Goal: Information Seeking & Learning: Learn about a topic

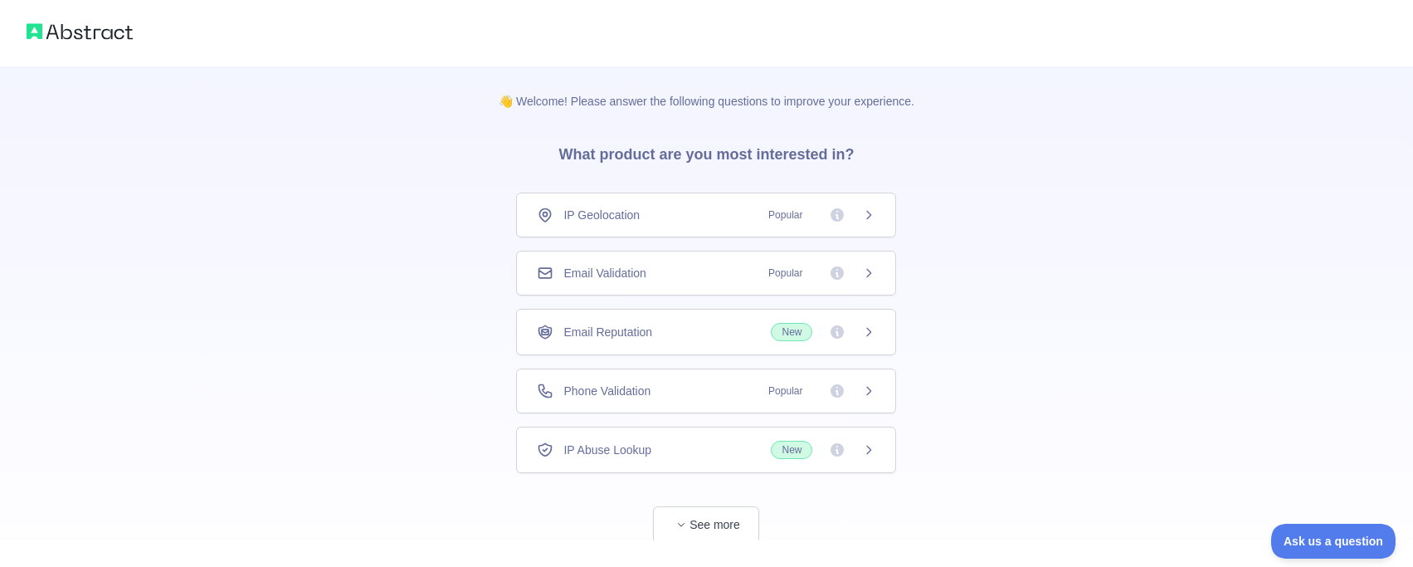
scroll to position [43, 0]
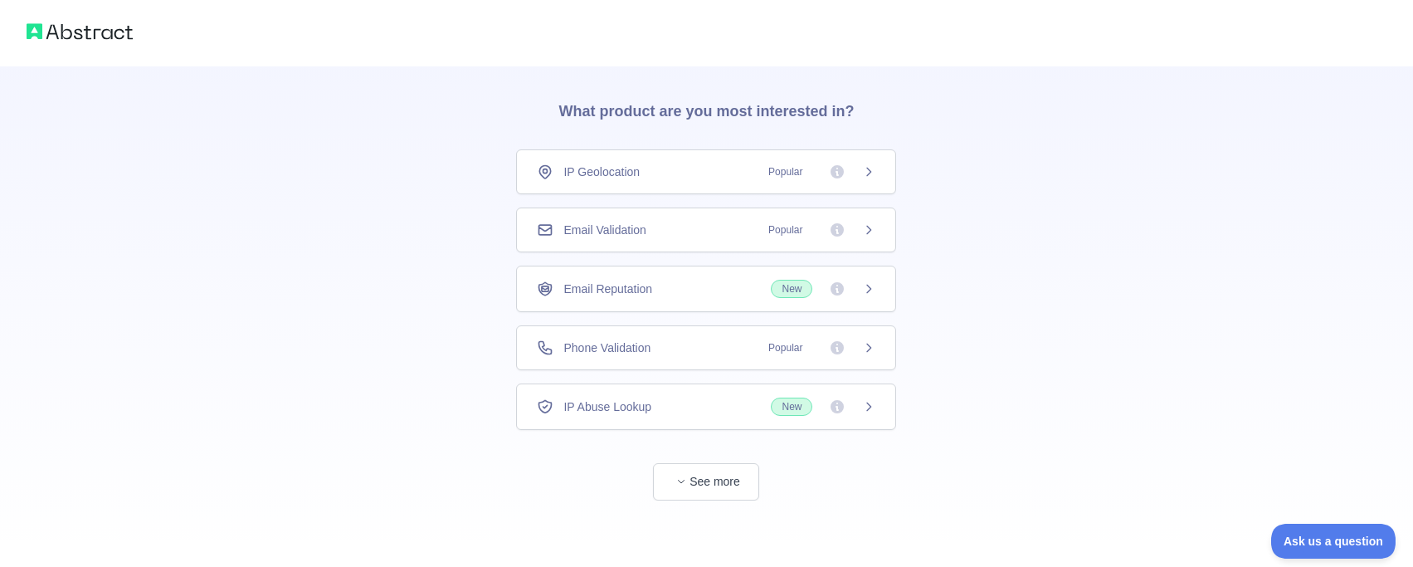
click at [883, 180] on div "IP Geolocation Popular" at bounding box center [706, 171] width 380 height 45
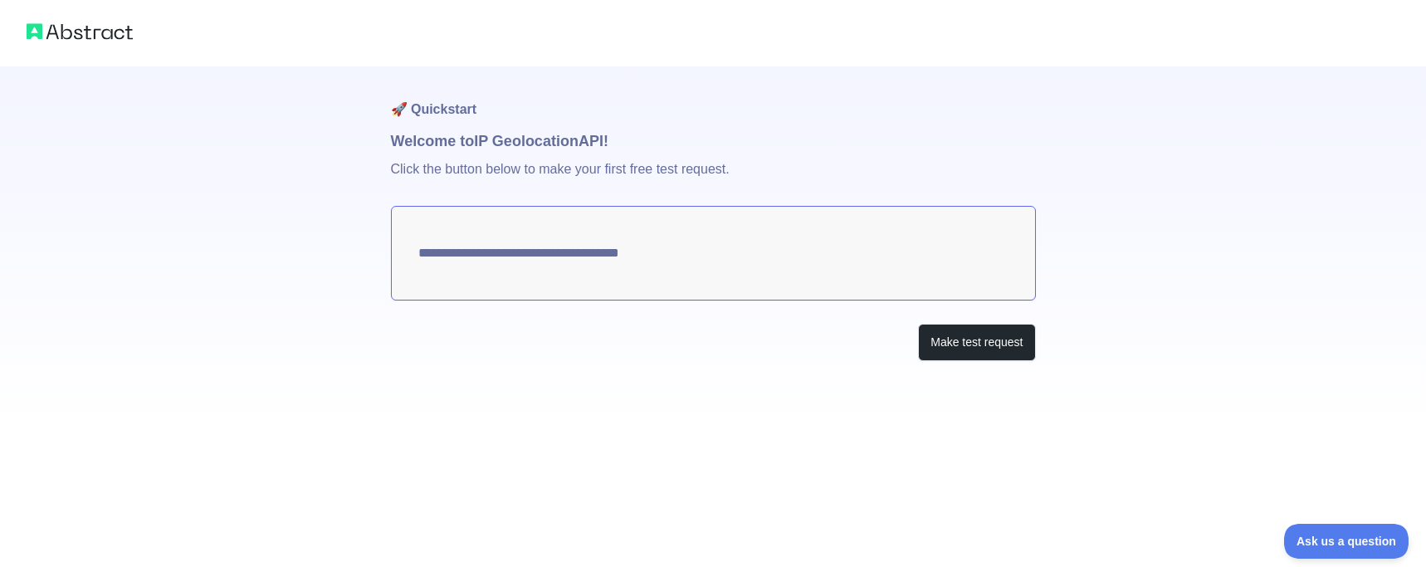
type textarea "**********"
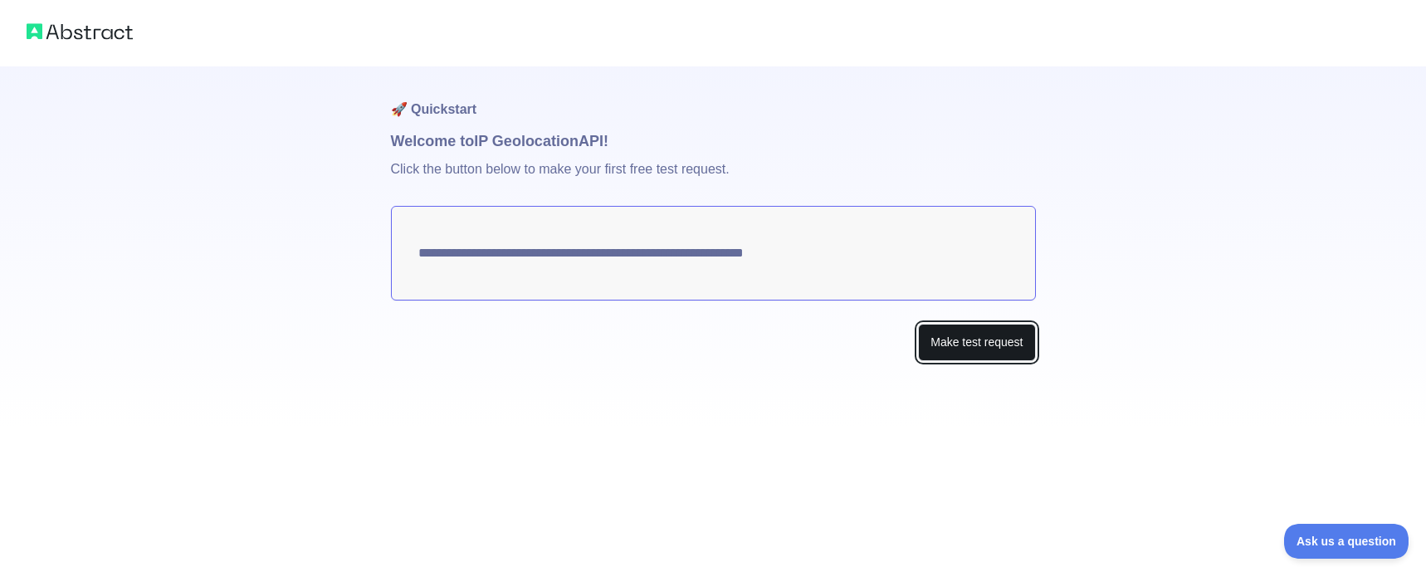
click at [961, 350] on button "Make test request" at bounding box center [976, 342] width 117 height 37
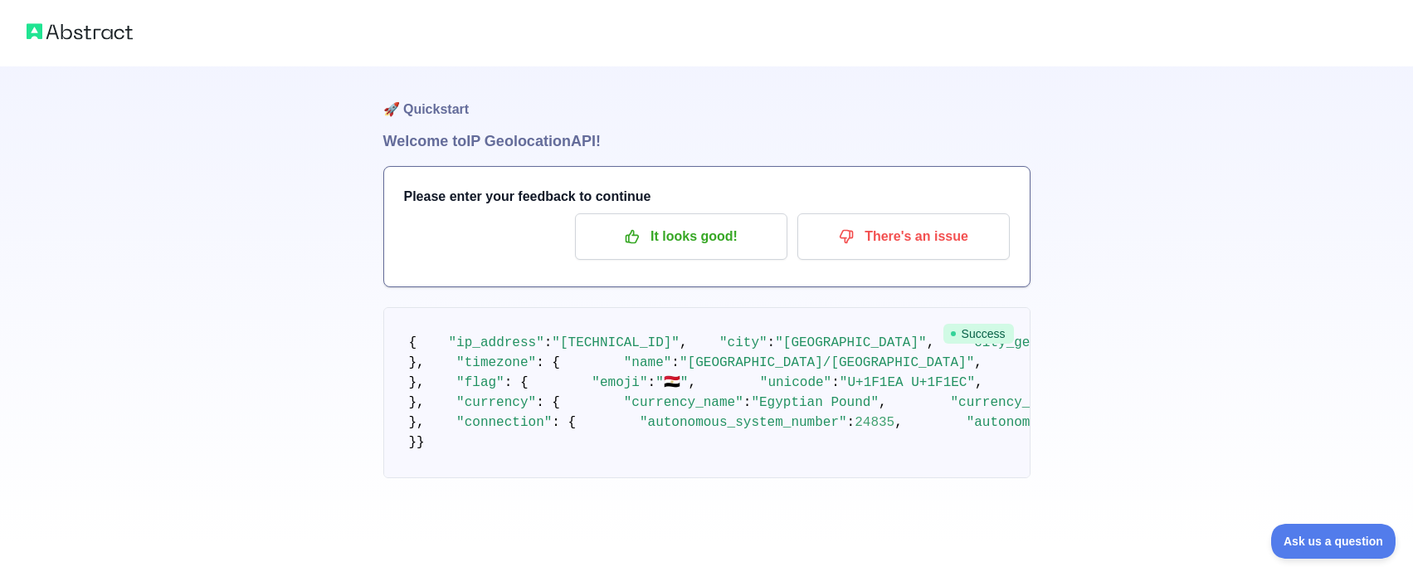
scroll to position [100, 0]
click at [694, 222] on p "It looks good!" at bounding box center [681, 236] width 188 height 28
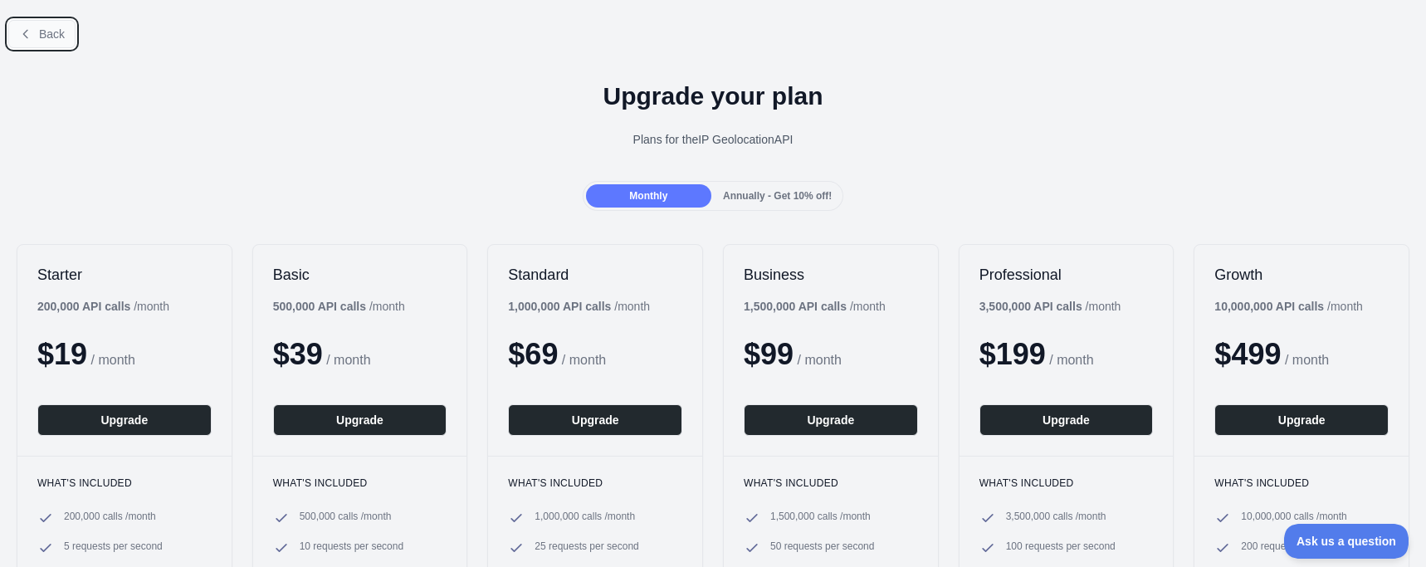
click at [51, 39] on span "Back" at bounding box center [52, 33] width 26 height 13
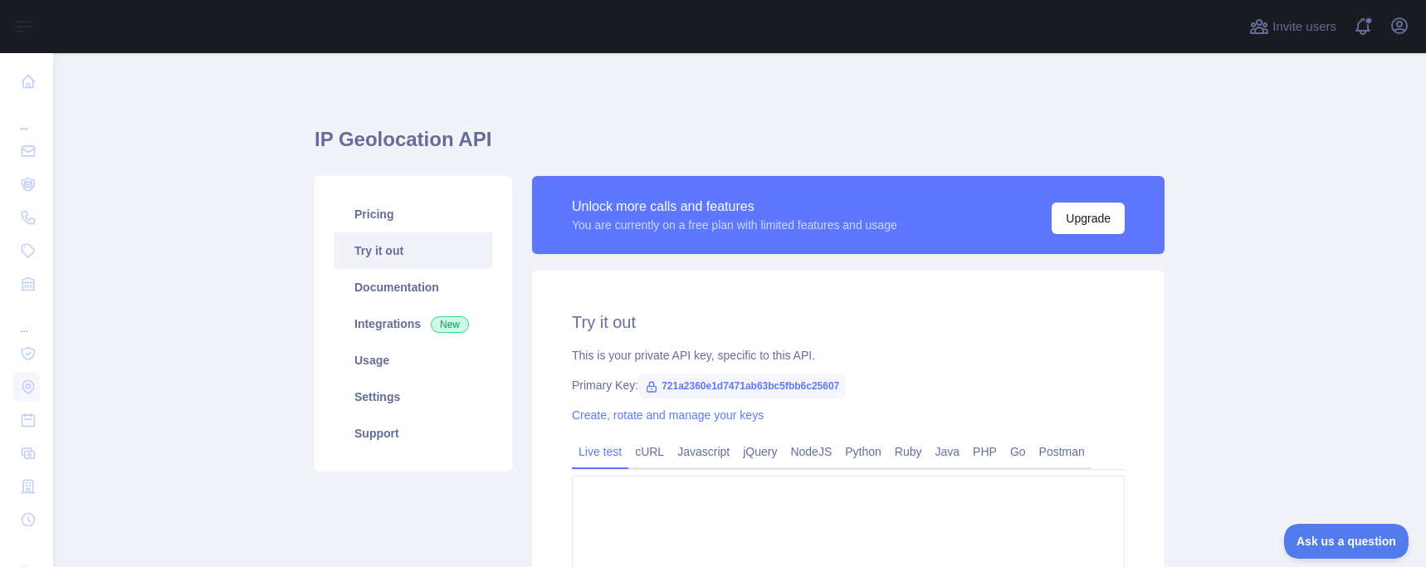
type textarea "**********"
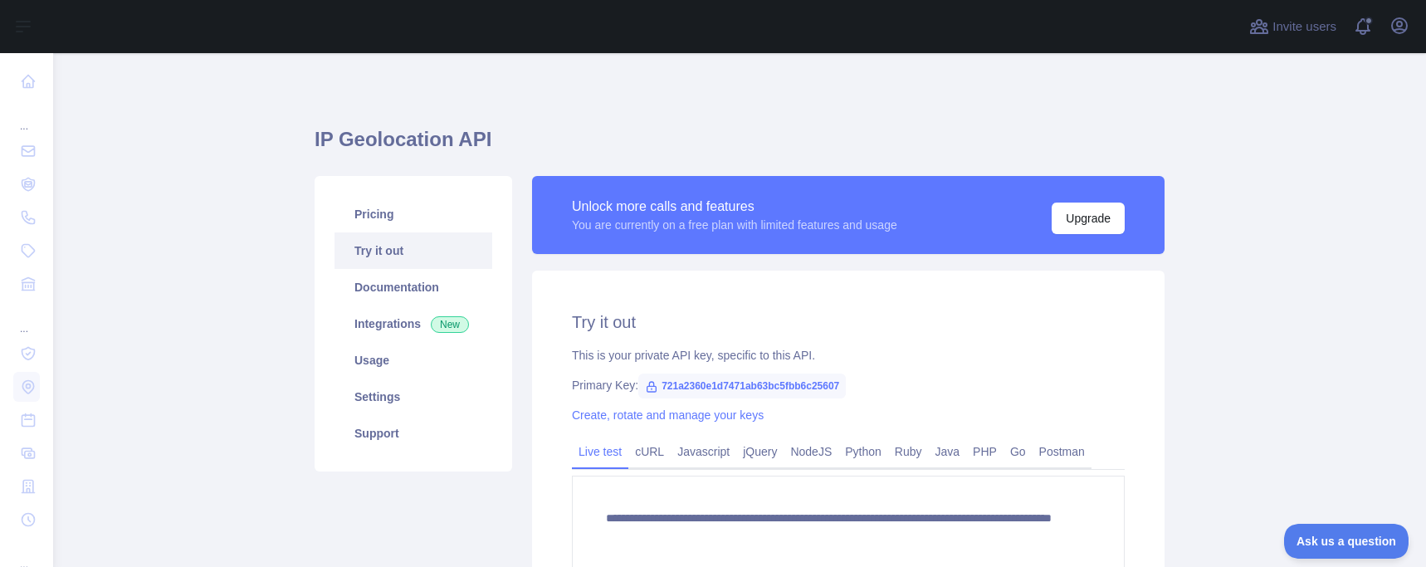
click at [730, 383] on span "721a2360e1d7471ab63bc5fbb6c25607" at bounding box center [741, 385] width 207 height 25
copy span "721a2360e1d7471ab63bc5fbb6c25607"
click at [1230, 324] on main "**********" at bounding box center [739, 310] width 1372 height 514
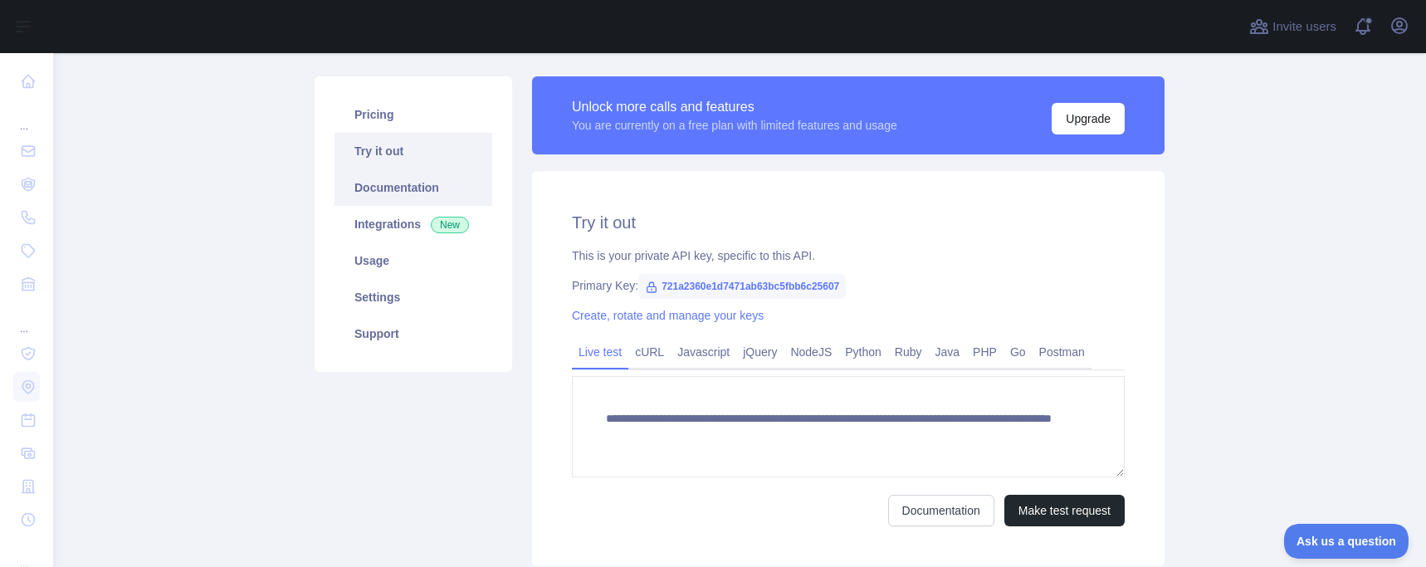
click at [366, 189] on link "Documentation" at bounding box center [413, 187] width 158 height 37
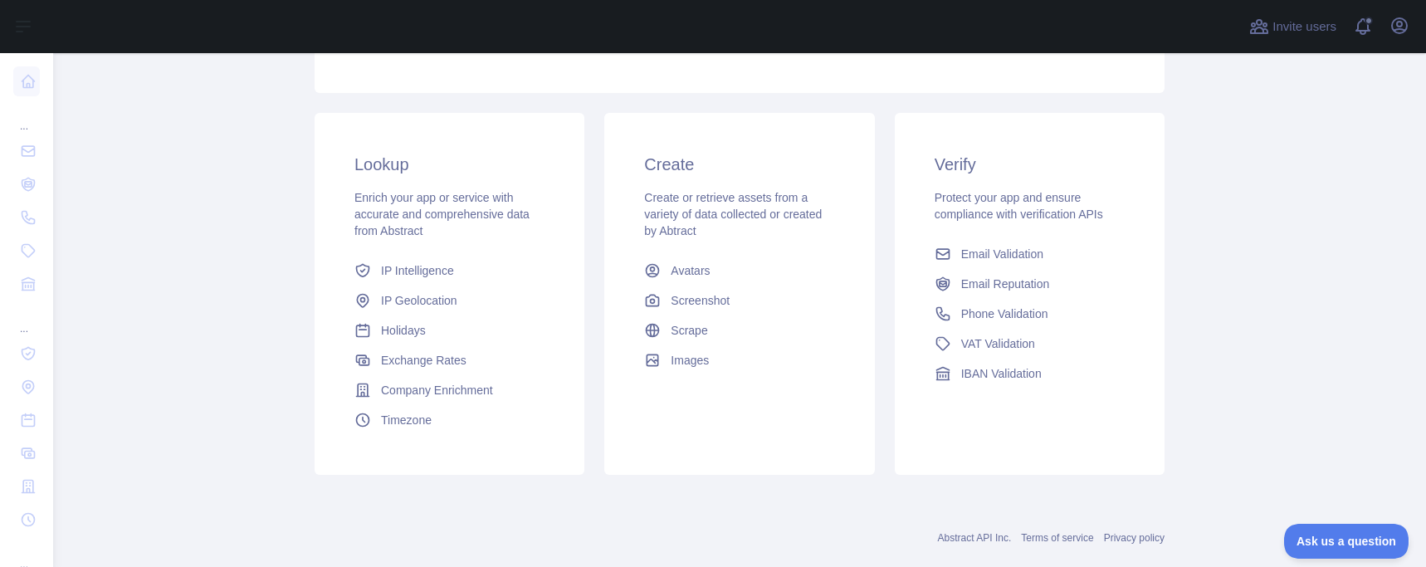
scroll to position [260, 0]
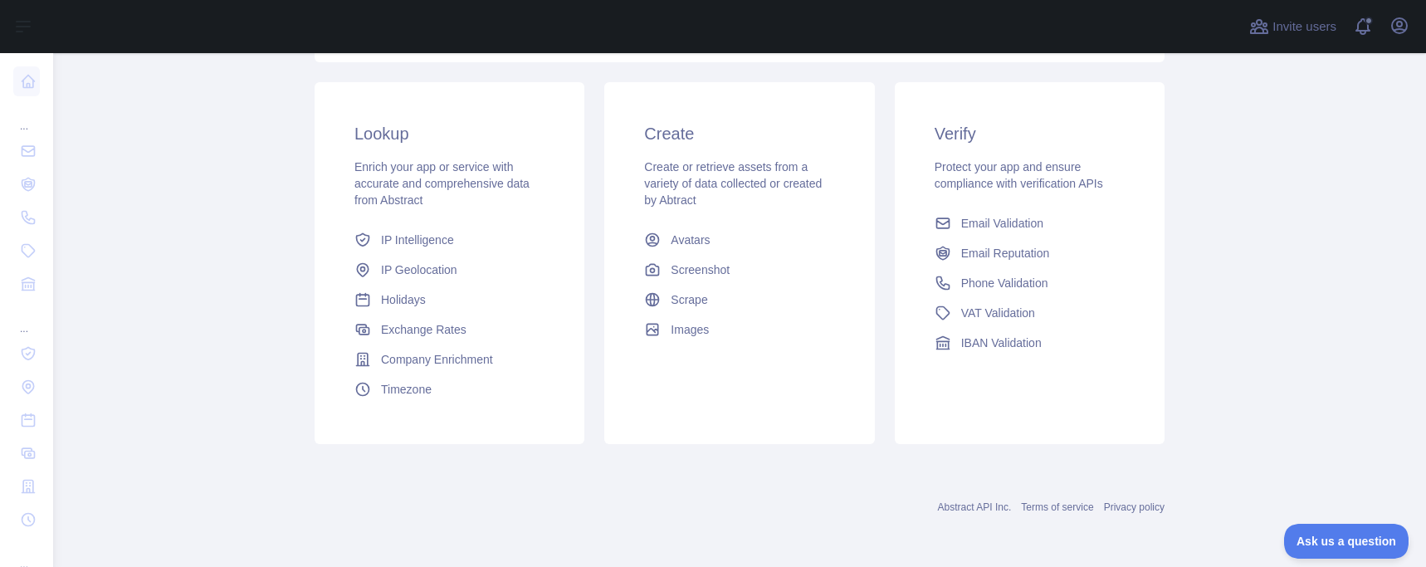
drag, startPoint x: 1421, startPoint y: 300, endPoint x: 43, endPoint y: 6, distance: 1408.5
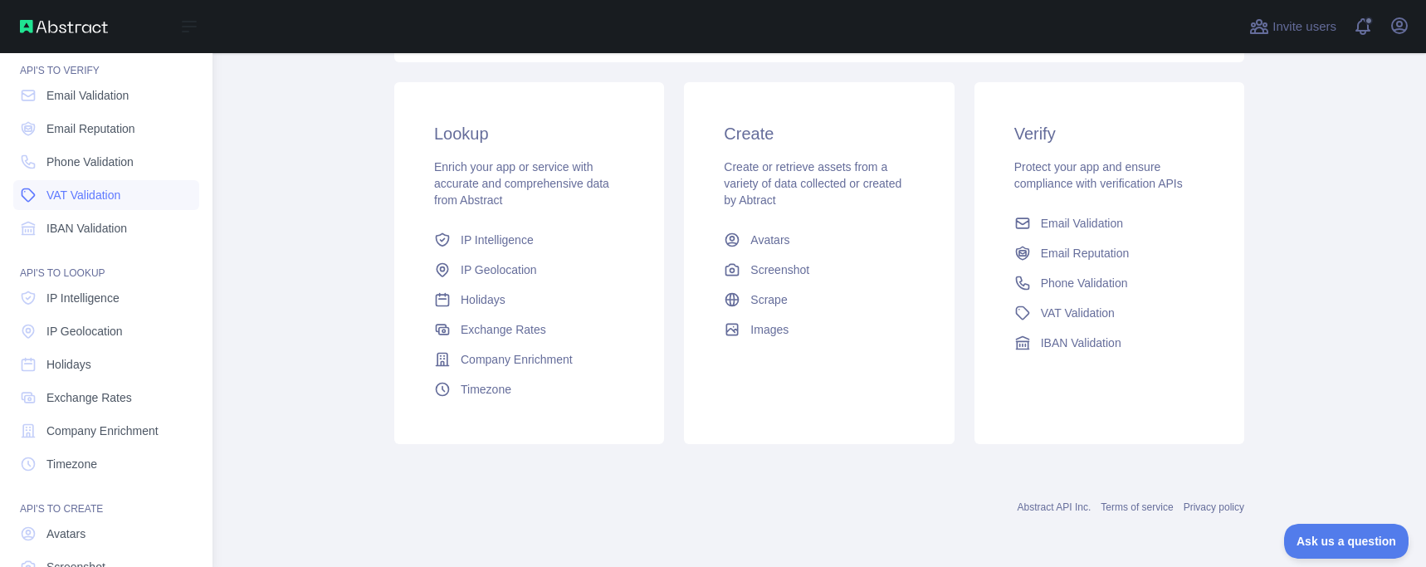
scroll to position [100, 0]
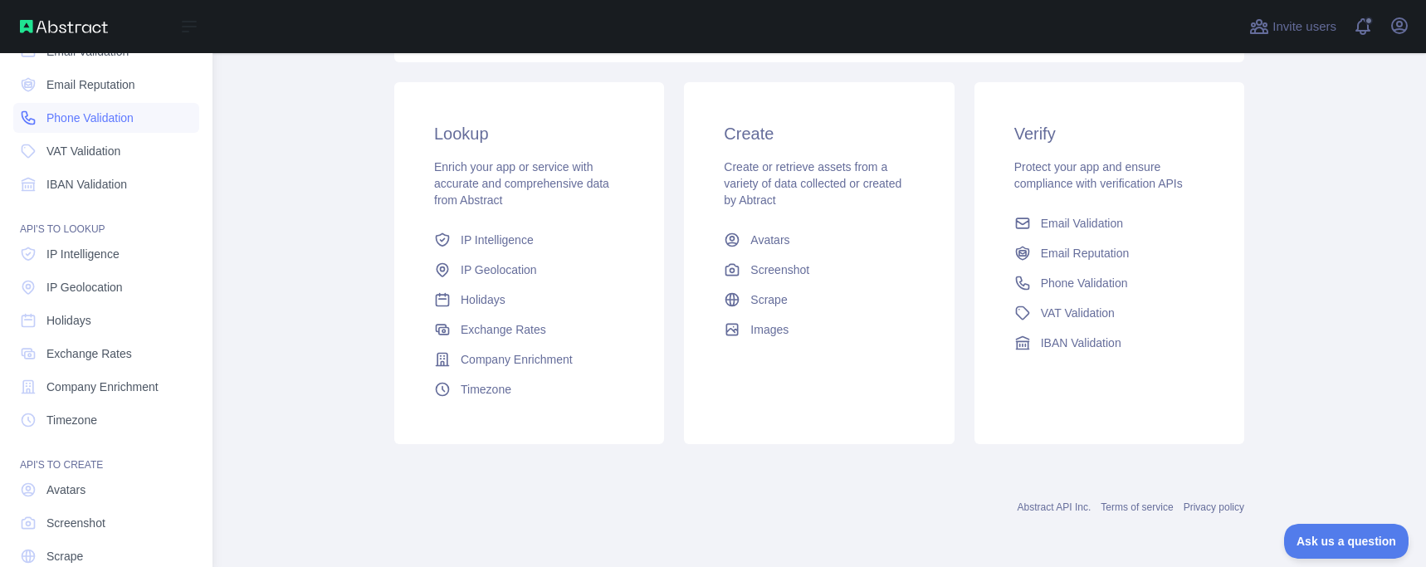
click at [114, 115] on span "Phone Validation" at bounding box center [89, 118] width 87 height 17
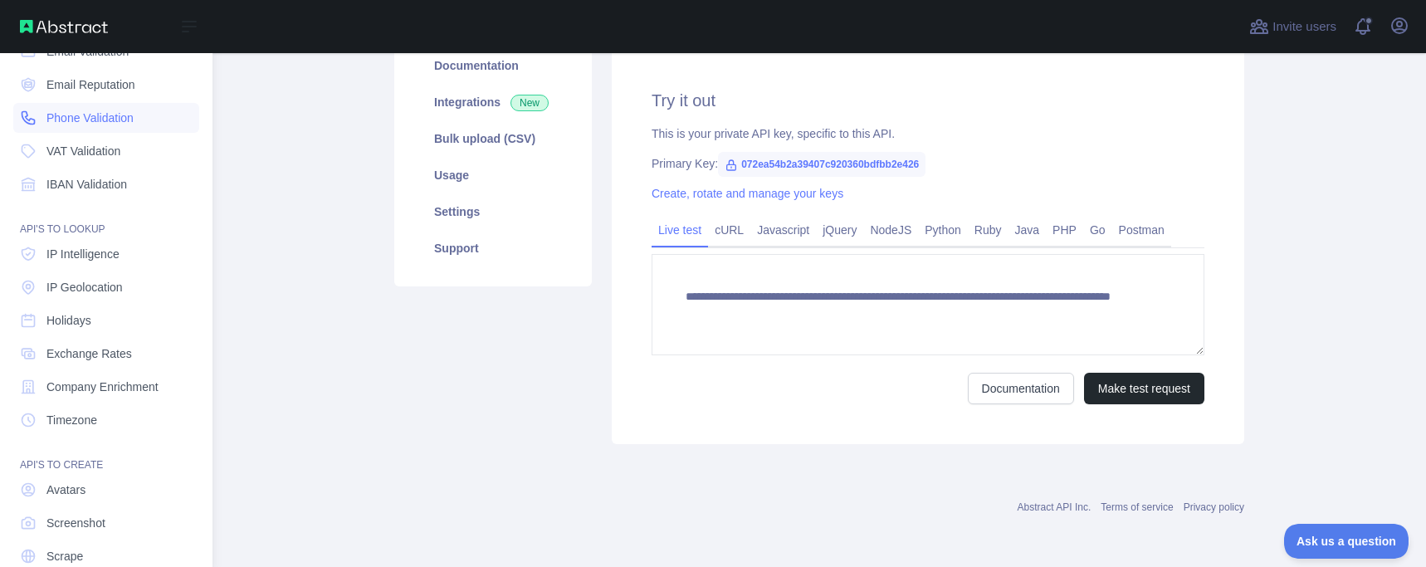
scroll to position [222, 0]
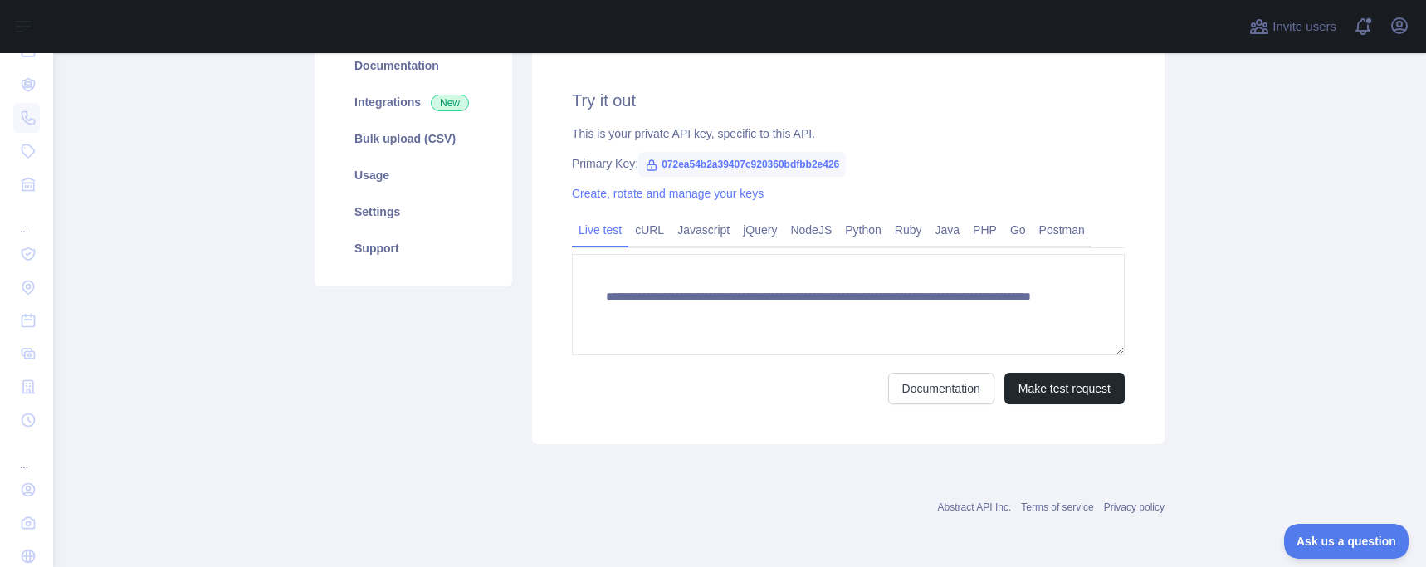
click at [730, 165] on span "072ea54b2a39407c920360bdfbb2e426" at bounding box center [741, 164] width 207 height 25
copy span "072ea54b2a39407c920360bdfbb2e426"
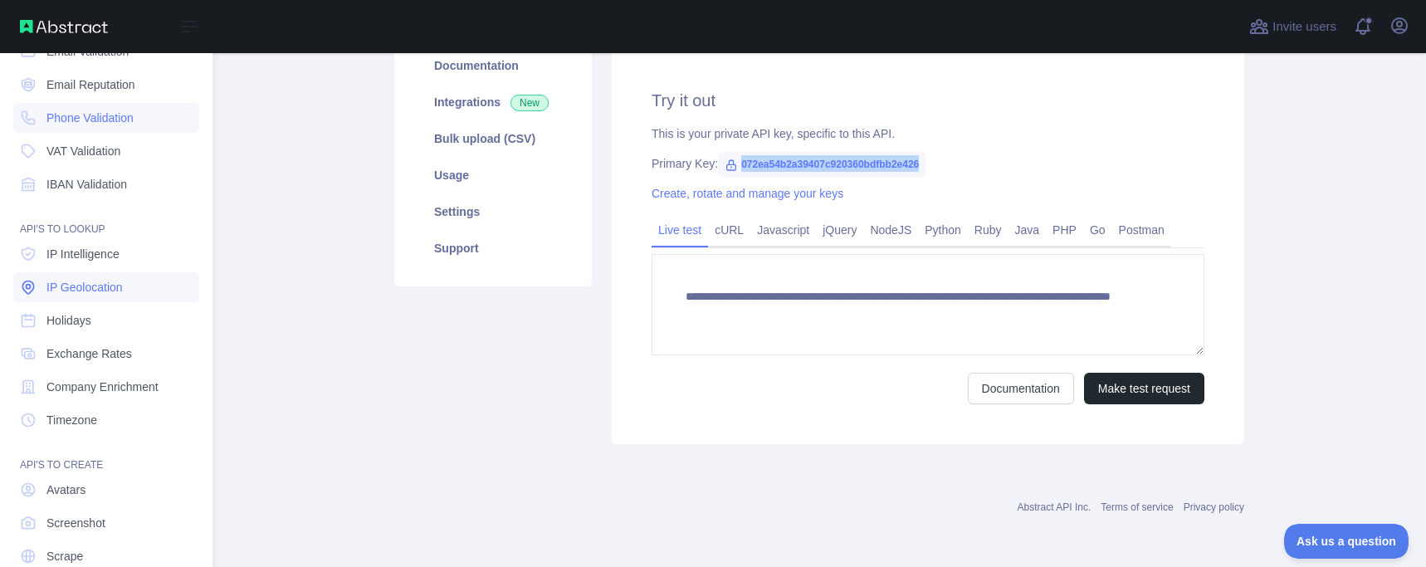
click at [70, 286] on span "IP Geolocation" at bounding box center [84, 287] width 76 height 17
